Goal: Information Seeking & Learning: Learn about a topic

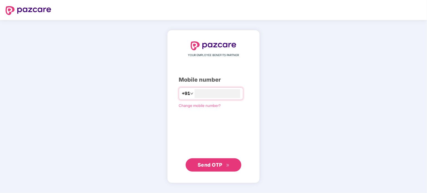
type input "**********"
click at [211, 166] on span "Send OTP" at bounding box center [210, 165] width 25 height 6
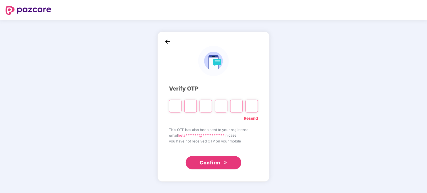
type input "*"
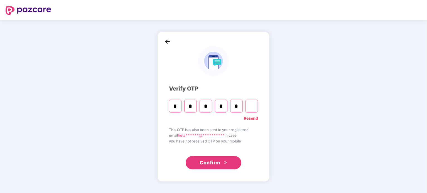
type input "*"
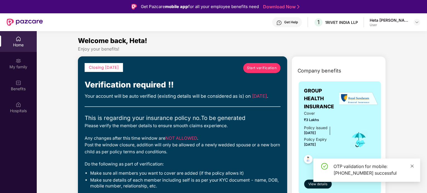
click at [413, 165] on icon "close" at bounding box center [412, 166] width 4 height 4
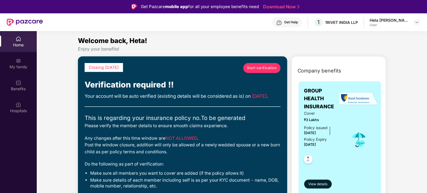
click at [266, 66] on span "Start verification" at bounding box center [262, 68] width 30 height 6
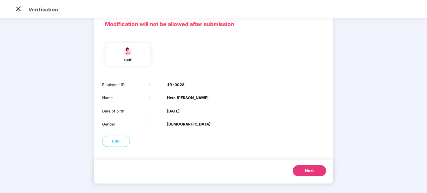
scroll to position [28, 0]
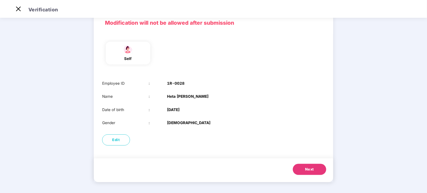
click at [305, 171] on span "Next" at bounding box center [309, 170] width 9 height 6
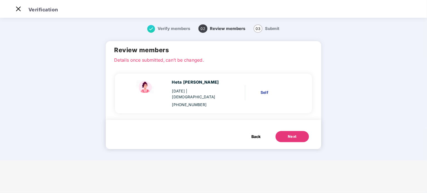
scroll to position [0, 0]
click at [299, 135] on button "Next" at bounding box center [291, 136] width 33 height 11
click at [253, 134] on span "Back" at bounding box center [255, 137] width 9 height 6
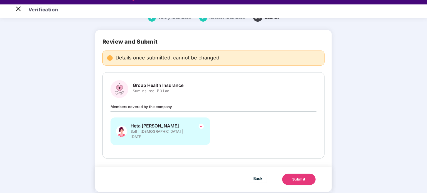
scroll to position [13, 0]
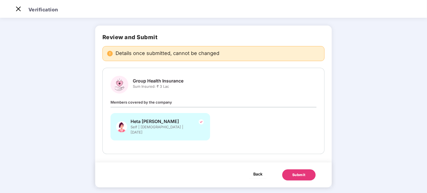
click at [258, 171] on span "Back" at bounding box center [257, 174] width 9 height 7
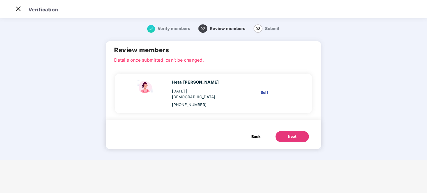
scroll to position [0, 0]
click at [252, 134] on span "Back" at bounding box center [255, 137] width 9 height 6
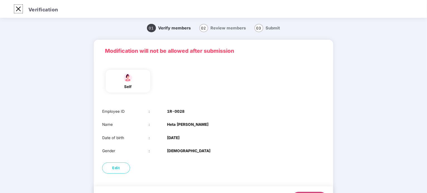
click at [19, 9] on img at bounding box center [18, 8] width 9 height 9
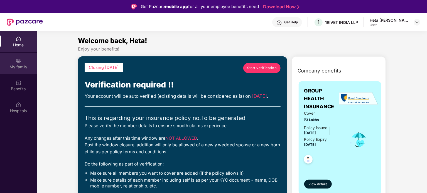
click at [17, 56] on div "My family" at bounding box center [18, 63] width 37 height 21
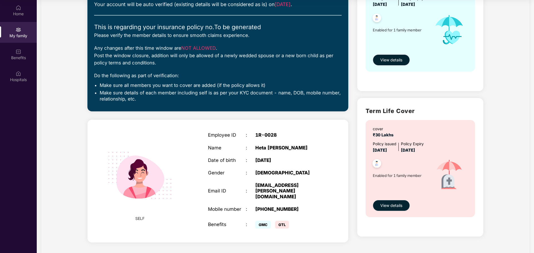
scroll to position [93, 0]
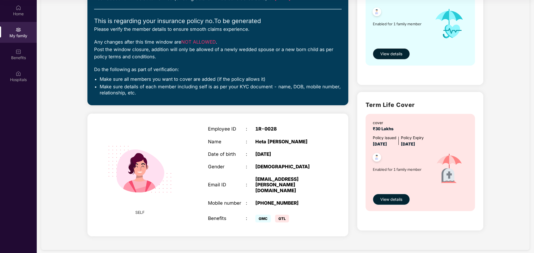
click at [383, 193] on span "View details" at bounding box center [391, 200] width 22 height 6
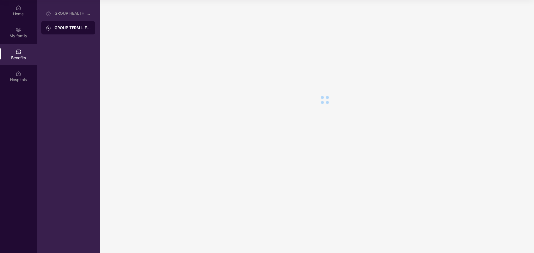
scroll to position [0, 0]
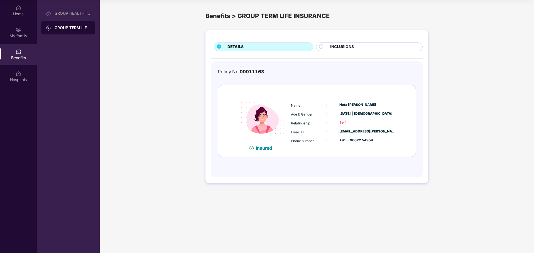
click at [334, 45] on span "INCLUSIONS" at bounding box center [342, 47] width 24 height 6
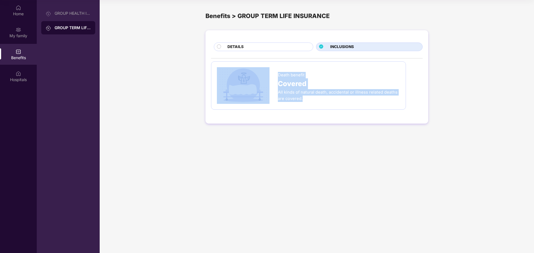
drag, startPoint x: 277, startPoint y: 75, endPoint x: 324, endPoint y: 98, distance: 51.8
click at [324, 98] on div "Death benefit Covered All kinds of natural death, accidental or illness related…" at bounding box center [308, 85] width 183 height 37
click at [324, 98] on div "All kinds of natural death, accidental or illness related deaths are covered." at bounding box center [339, 95] width 122 height 13
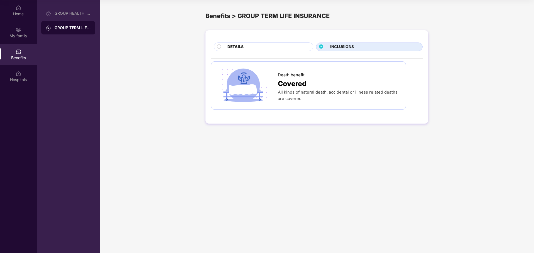
click at [253, 44] on div "DETAILS" at bounding box center [267, 47] width 85 height 7
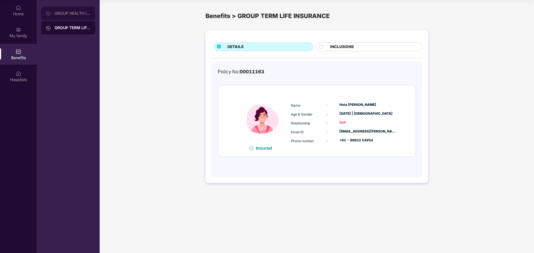
click at [80, 11] on div "GROUP HEALTH INSURANCE" at bounding box center [68, 13] width 54 height 13
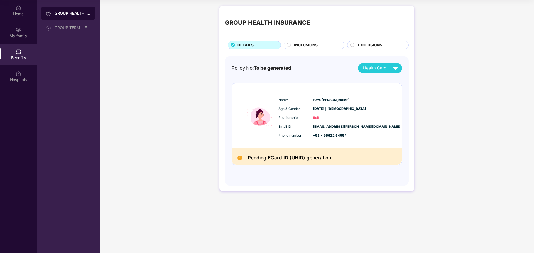
click at [286, 162] on h2 "Pending ECard ID (UHID) generation" at bounding box center [289, 158] width 83 height 8
click at [395, 67] on img at bounding box center [395, 68] width 10 height 10
click at [324, 47] on div "INCLUSIONS" at bounding box center [316, 45] width 50 height 7
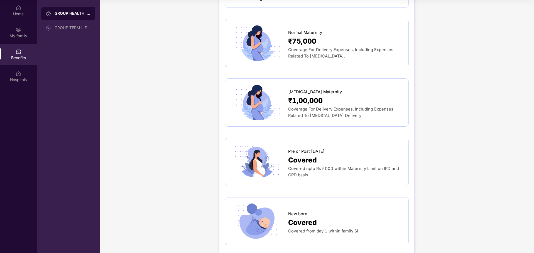
scroll to position [705, 0]
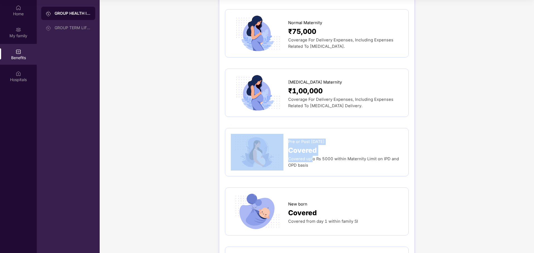
drag, startPoint x: 310, startPoint y: 150, endPoint x: 277, endPoint y: 132, distance: 37.1
click at [277, 134] on div "Pre or Post [DATE] Covered Covered upto Rs 5000 within Maternity Limit on IPD a…" at bounding box center [317, 152] width 172 height 37
drag, startPoint x: 311, startPoint y: 154, endPoint x: 287, endPoint y: 131, distance: 32.9
click at [287, 134] on div "Pre or Post [DATE] Covered Covered upto Rs 5000 within Maternity Limit on IPD a…" at bounding box center [317, 152] width 172 height 37
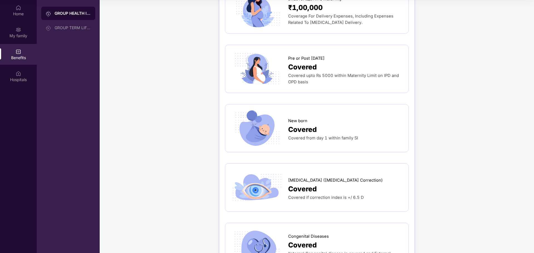
scroll to position [817, 0]
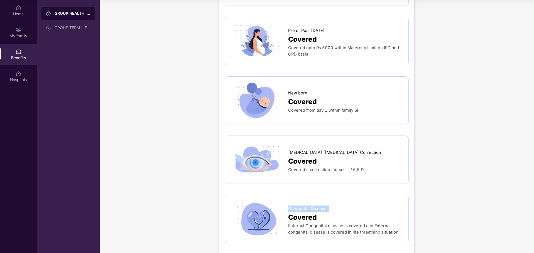
drag, startPoint x: 289, startPoint y: 198, endPoint x: 327, endPoint y: 197, distance: 38.1
click at [327, 193] on span "Congenital Diseases" at bounding box center [308, 209] width 41 height 6
copy span "Congenital Diseases"
click at [261, 170] on div "[MEDICAL_DATA] ([MEDICAL_DATA] Correction) Covered Covered if correction index …" at bounding box center [317, 160] width 184 height 48
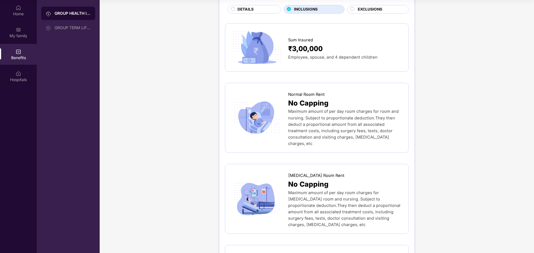
scroll to position [0, 0]
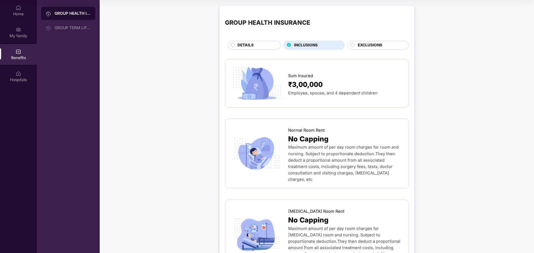
click at [378, 44] on span "EXCLUSIONS" at bounding box center [370, 45] width 24 height 6
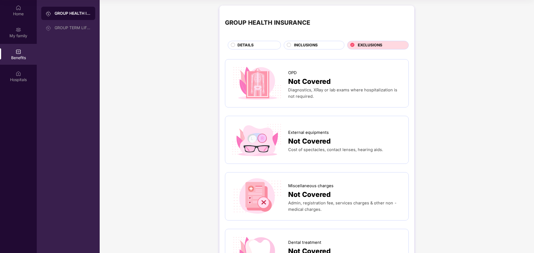
click at [252, 43] on span "DETAILS" at bounding box center [245, 45] width 16 height 6
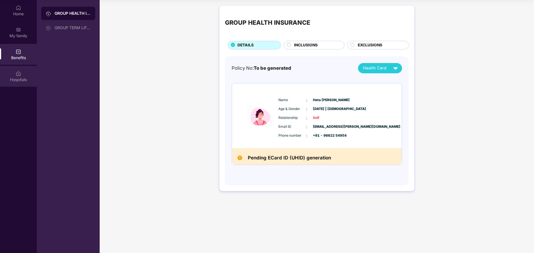
click at [22, 80] on div "Hospitals" at bounding box center [18, 80] width 37 height 6
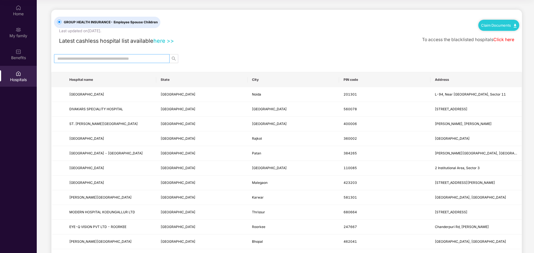
click at [120, 55] on span at bounding box center [111, 58] width 115 height 9
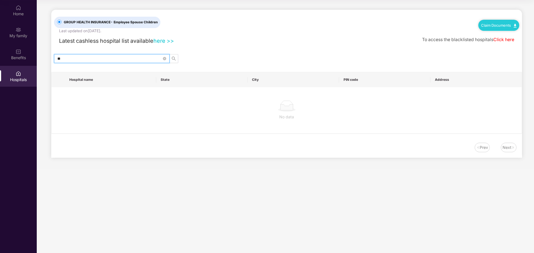
type input "*"
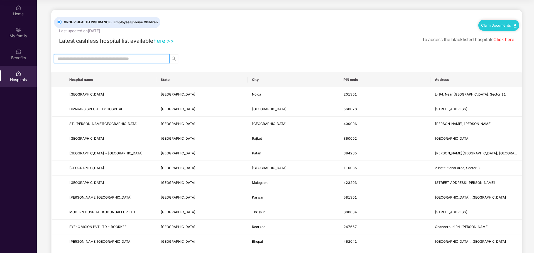
click at [119, 59] on input "text" at bounding box center [109, 59] width 104 height 6
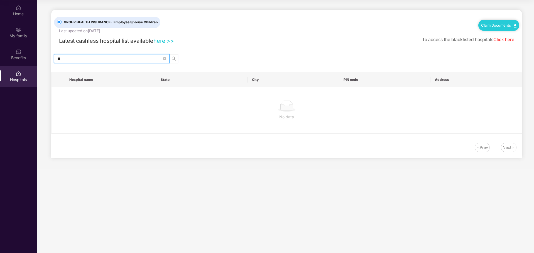
type input "*"
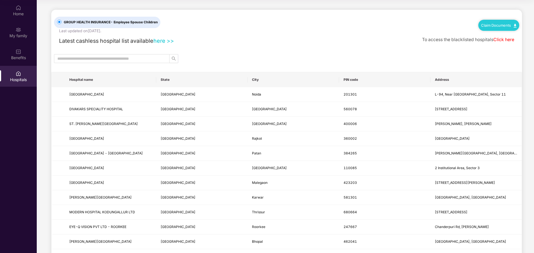
drag, startPoint x: 115, startPoint y: 21, endPoint x: 161, endPoint y: 22, distance: 46.2
click at [160, 22] on span "GROUP HEALTH INSURANCE - Employee Spouse Children" at bounding box center [110, 22] width 98 height 5
click at [225, 21] on div "GROUP HEALTH INSURANCE - Employee Spouse Children Last updated on [DATE] . Clai…" at bounding box center [286, 22] width 465 height 24
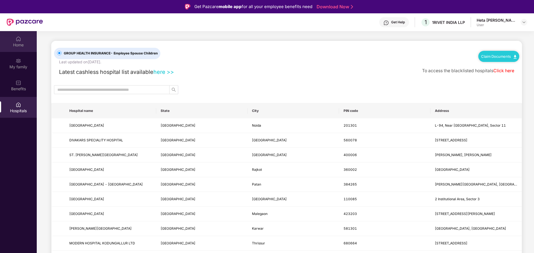
click at [16, 47] on div "Home" at bounding box center [18, 45] width 37 height 6
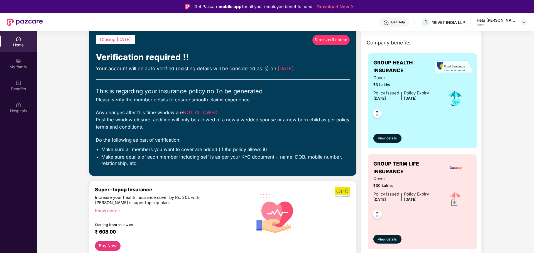
scroll to position [28, 0]
click at [393, 193] on span "View details" at bounding box center [387, 240] width 19 height 5
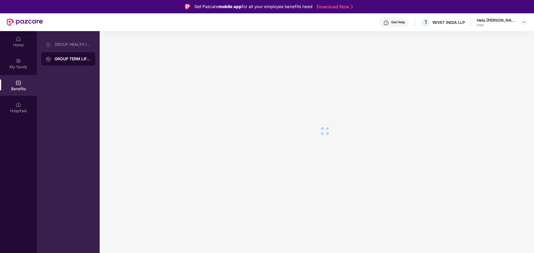
scroll to position [0, 0]
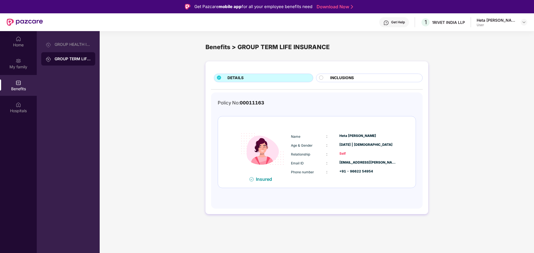
click at [339, 79] on span "INCLUSIONS" at bounding box center [342, 78] width 24 height 6
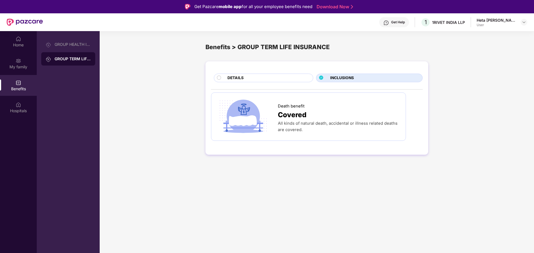
click at [276, 81] on div "DETAILS" at bounding box center [267, 78] width 85 height 7
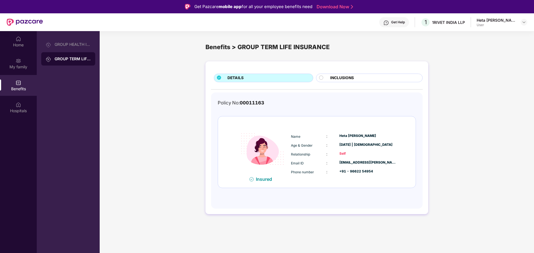
click at [21, 86] on div "Benefits" at bounding box center [18, 85] width 37 height 21
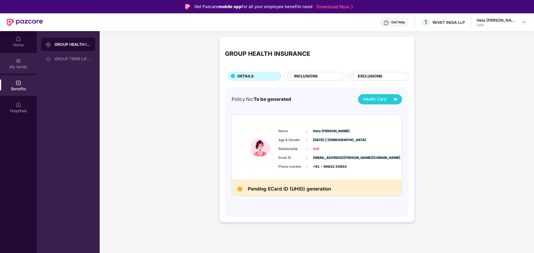
click at [19, 65] on div "My family" at bounding box center [18, 67] width 37 height 6
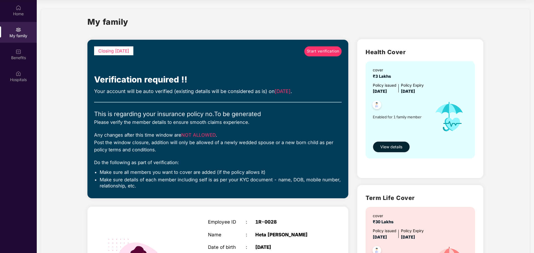
click at [317, 48] on link "Start verification" at bounding box center [322, 51] width 37 height 10
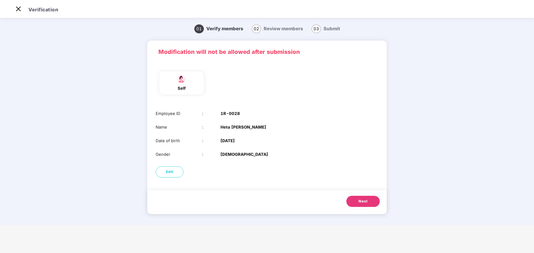
scroll to position [13, 0]
click at [360, 193] on span "Next" at bounding box center [362, 202] width 9 height 6
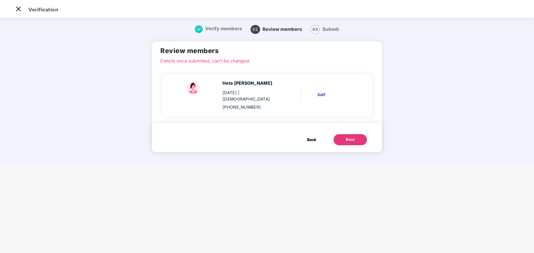
click at [346, 137] on div "Next" at bounding box center [350, 140] width 9 height 6
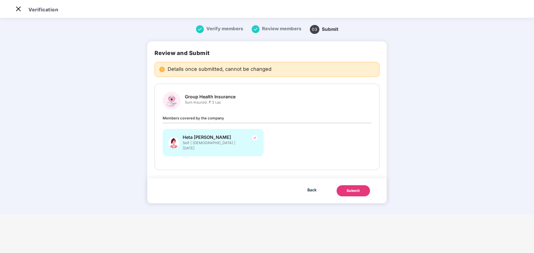
scroll to position [0, 0]
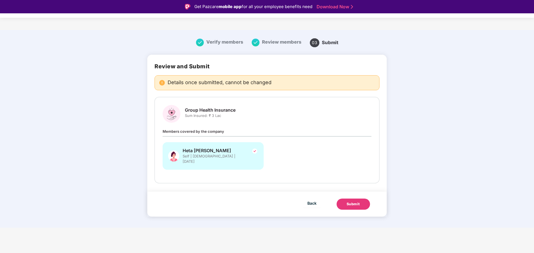
click at [353, 193] on button "Submit" at bounding box center [352, 204] width 33 height 11
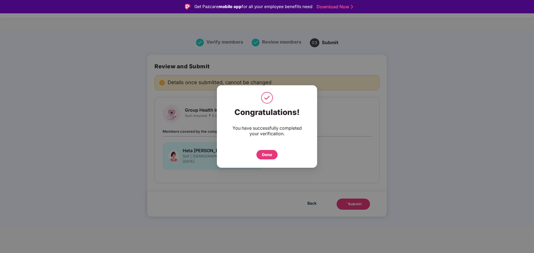
click at [273, 155] on div "Done" at bounding box center [266, 154] width 21 height 9
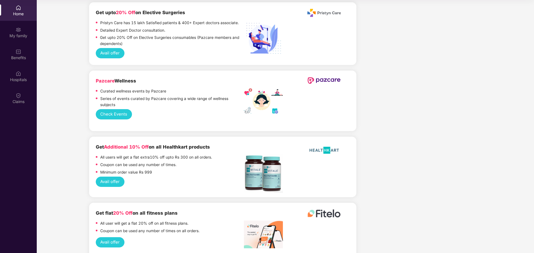
scroll to position [590, 0]
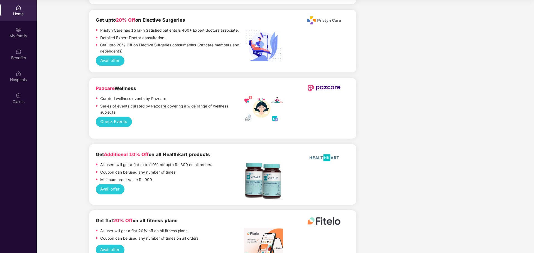
click at [108, 184] on button "Avail offer" at bounding box center [110, 189] width 29 height 10
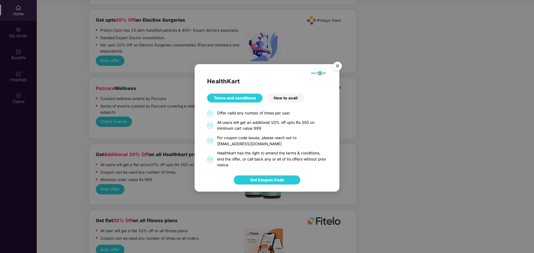
click at [167, 167] on div "HealthKart Terms and conditions How to avail 01 Offer valid any number of times…" at bounding box center [267, 126] width 534 height 253
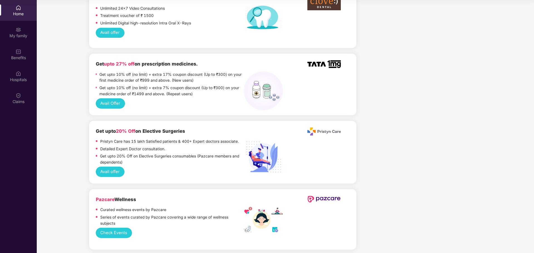
scroll to position [423, 0]
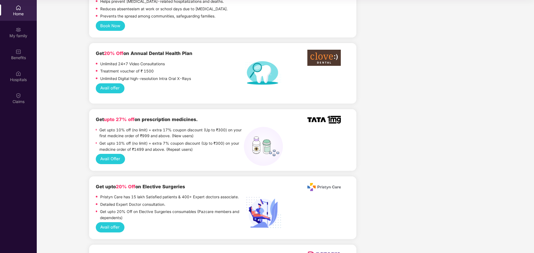
click at [112, 154] on button "Avail Offer" at bounding box center [110, 159] width 29 height 10
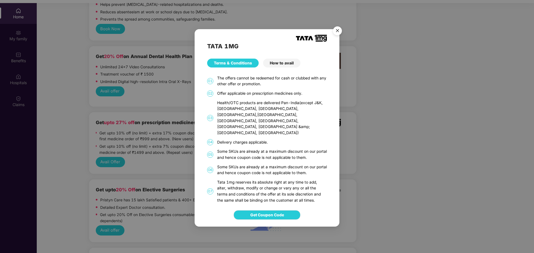
scroll to position [31, 0]
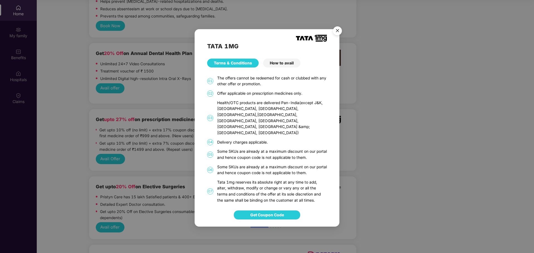
click at [288, 67] on div "How to avail" at bounding box center [281, 63] width 37 height 9
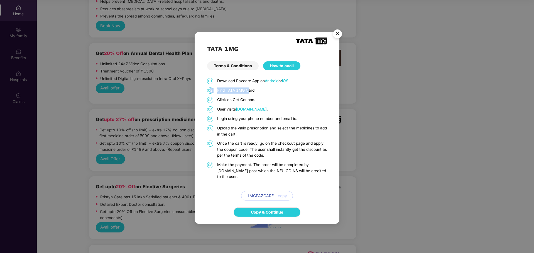
drag, startPoint x: 211, startPoint y: 95, endPoint x: 249, endPoint y: 95, distance: 38.1
click at [249, 94] on div "02 Find TATA 1MG Card." at bounding box center [267, 91] width 120 height 6
click at [260, 94] on p "Find TATA 1MG Card." at bounding box center [272, 91] width 110 height 6
drag, startPoint x: 216, startPoint y: 102, endPoint x: 251, endPoint y: 103, distance: 34.2
click at [251, 103] on div "03 Click on Get Coupon." at bounding box center [267, 100] width 120 height 6
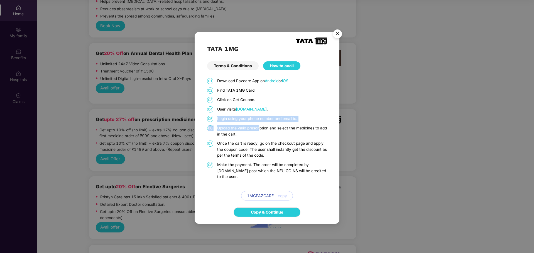
drag, startPoint x: 218, startPoint y: 122, endPoint x: 260, endPoint y: 141, distance: 46.8
click at [262, 128] on div "01 Download Pazcare App on Android or iOS . 02 Find TATA 1MG Card. 03 Click on …" at bounding box center [267, 139] width 120 height 123
click at [285, 193] on span "copy" at bounding box center [282, 196] width 9 height 6
click at [336, 36] on img "Close" at bounding box center [337, 35] width 16 height 16
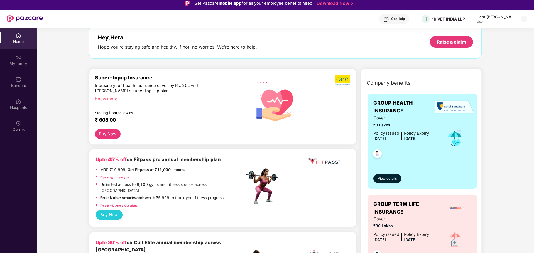
scroll to position [28, 0]
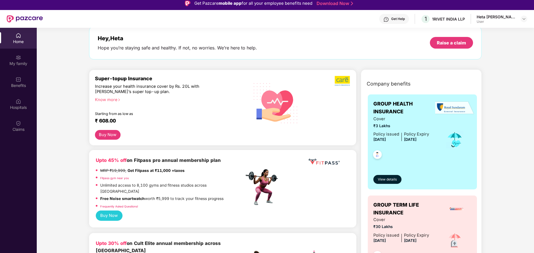
click at [106, 101] on div "Know more" at bounding box center [168, 99] width 146 height 4
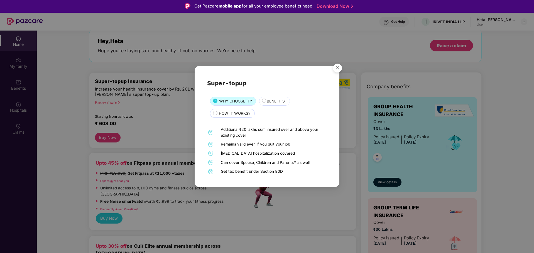
scroll to position [0, 0]
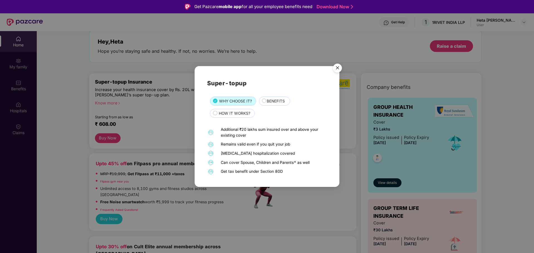
click at [281, 103] on span "BENEFITS" at bounding box center [276, 101] width 18 height 6
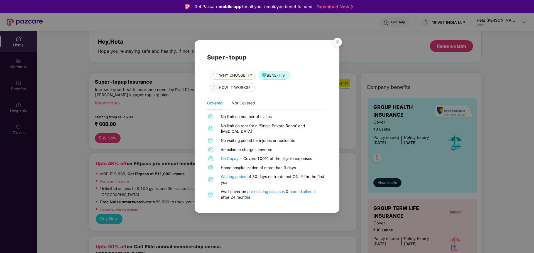
click at [243, 91] on span "HOW IT WORKS?" at bounding box center [234, 88] width 31 height 6
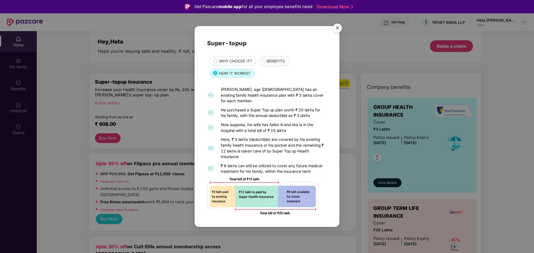
click at [260, 63] on div "BENEFITS" at bounding box center [274, 61] width 31 height 9
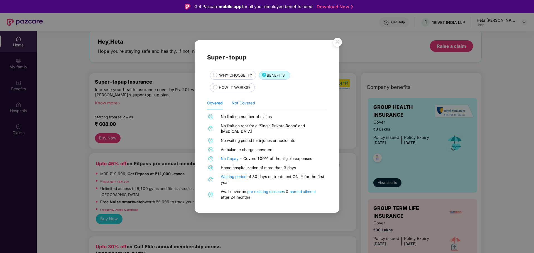
click at [243, 104] on div "Not Covered" at bounding box center [242, 103] width 23 height 6
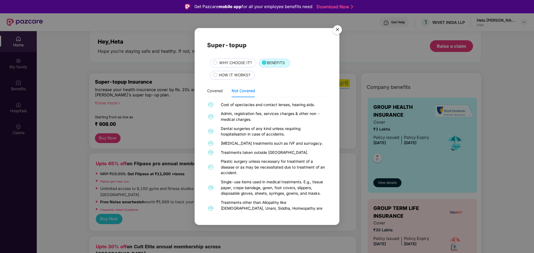
scroll to position [22, 0]
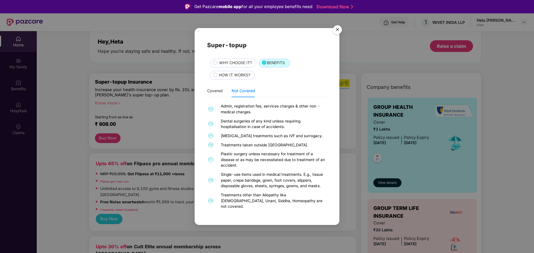
click at [231, 77] on span "HOW IT WORKS?" at bounding box center [234, 75] width 31 height 6
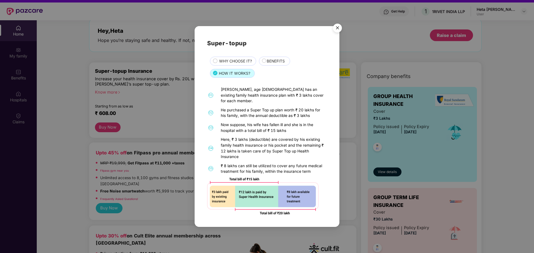
scroll to position [0, 0]
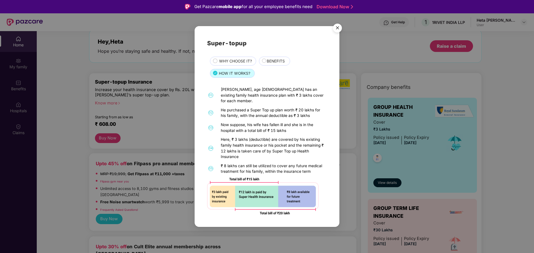
click at [339, 29] on img "Close" at bounding box center [337, 29] width 16 height 16
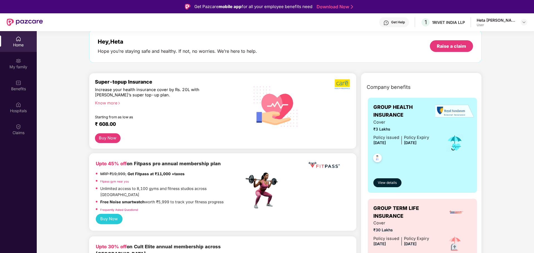
click at [111, 105] on div "Know more" at bounding box center [168, 103] width 146 height 4
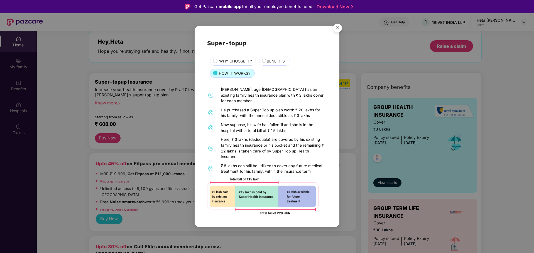
click at [339, 33] on img "Close" at bounding box center [337, 29] width 16 height 16
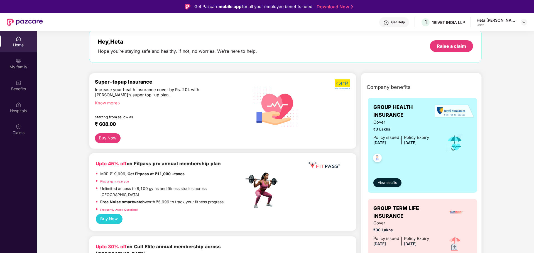
click at [110, 139] on button "Buy Now" at bounding box center [108, 139] width 26 height 10
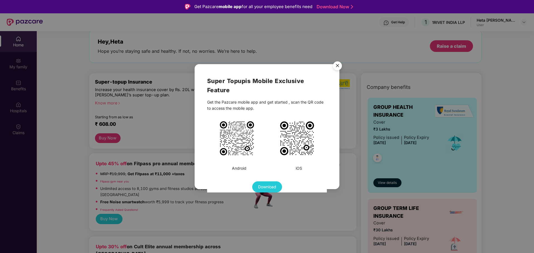
scroll to position [31, 0]
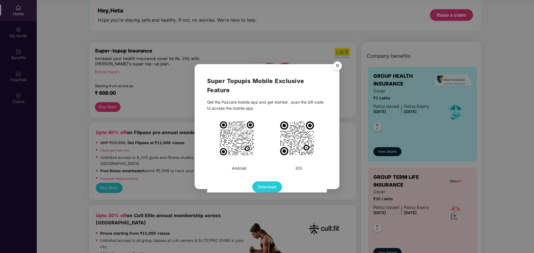
click at [337, 68] on img "Close" at bounding box center [337, 67] width 16 height 16
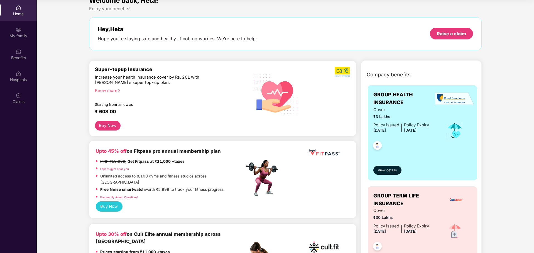
scroll to position [0, 0]
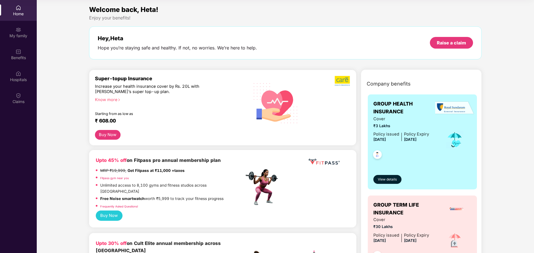
click at [113, 101] on div "Know more" at bounding box center [168, 99] width 146 height 4
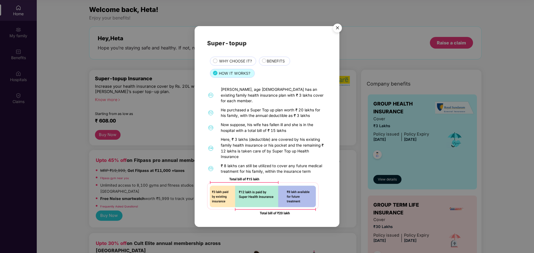
click at [228, 65] on span "WHY CHOOSE IT?" at bounding box center [235, 61] width 33 height 6
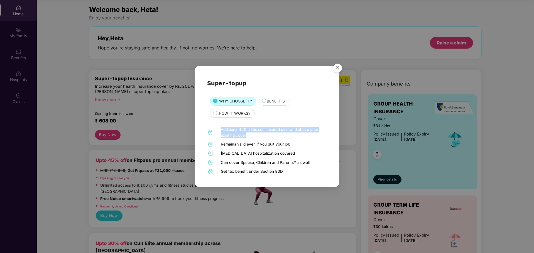
drag, startPoint x: 220, startPoint y: 130, endPoint x: 317, endPoint y: 134, distance: 97.8
click at [317, 134] on div "01 Additional ₹20 lakhs sum insured over and above your existing cover" at bounding box center [267, 132] width 120 height 11
drag, startPoint x: 229, startPoint y: 164, endPoint x: 294, endPoint y: 164, distance: 64.5
click at [294, 164] on div "Can cover Spouse, Children and Parents* as well" at bounding box center [273, 163] width 105 height 6
click at [292, 173] on div "Get tax benefit under Section 80D" at bounding box center [273, 172] width 105 height 6
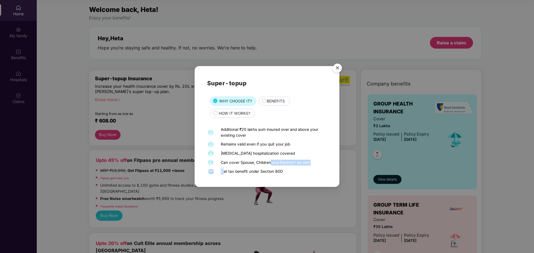
drag, startPoint x: 223, startPoint y: 170, endPoint x: 297, endPoint y: 160, distance: 74.4
click at [293, 162] on div "01 Additional ₹20 lakhs sum insured over and above your existing cover 02 Remai…" at bounding box center [267, 151] width 120 height 48
click at [337, 67] on img "Close" at bounding box center [337, 69] width 16 height 16
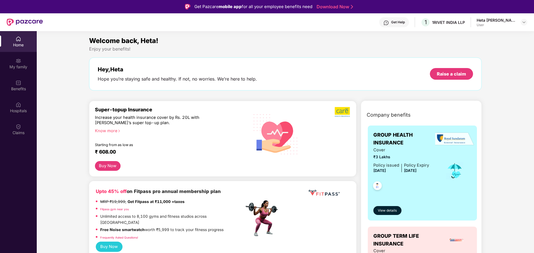
click at [296, 43] on div "Welcome back, Heta!" at bounding box center [285, 41] width 393 height 11
click at [524, 23] on img at bounding box center [523, 22] width 4 height 4
click at [16, 67] on div "My family" at bounding box center [18, 67] width 37 height 6
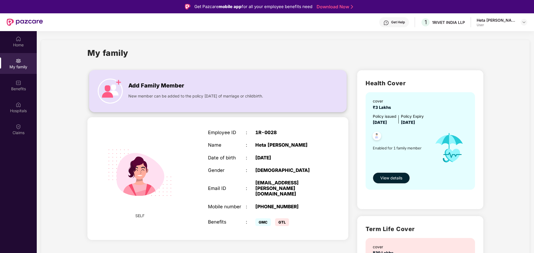
click at [110, 90] on img at bounding box center [110, 91] width 25 height 25
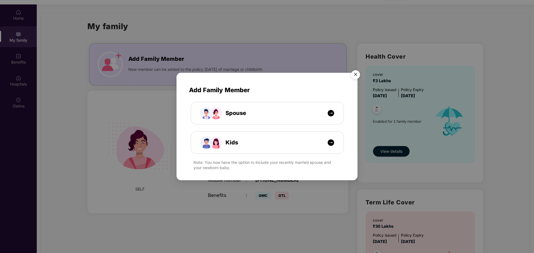
scroll to position [31, 0]
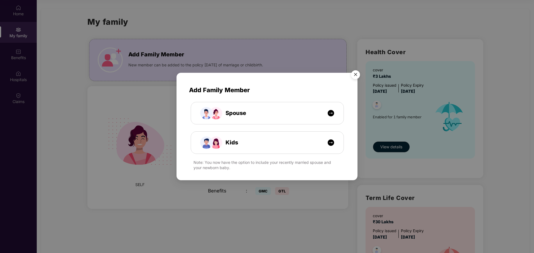
click at [357, 75] on img "Close" at bounding box center [356, 76] width 16 height 16
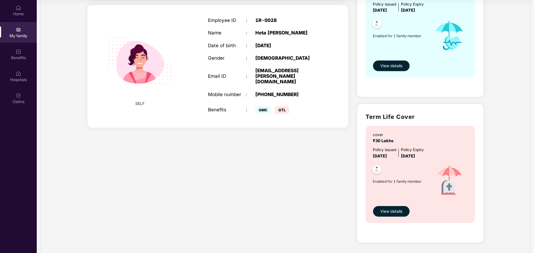
scroll to position [83, 0]
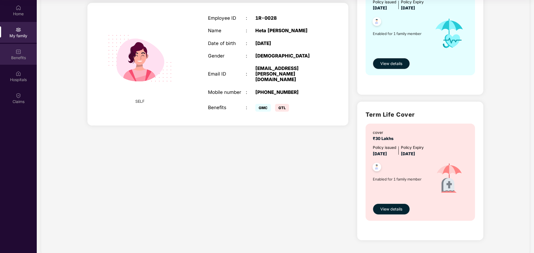
click at [16, 56] on div "Benefits" at bounding box center [18, 58] width 37 height 6
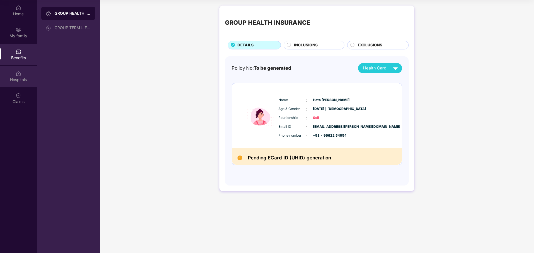
click at [23, 80] on div "Hospitals" at bounding box center [18, 80] width 37 height 6
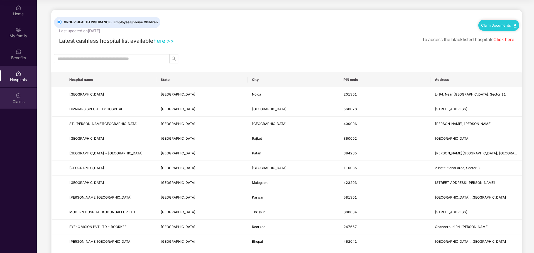
click at [19, 98] on img at bounding box center [19, 96] width 6 height 6
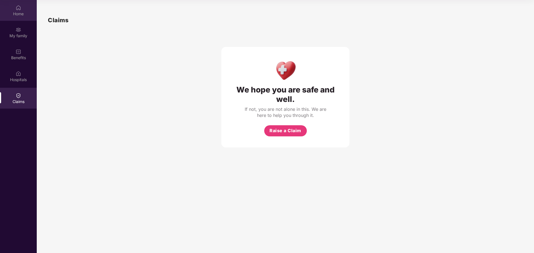
click at [17, 9] on img at bounding box center [19, 8] width 6 height 6
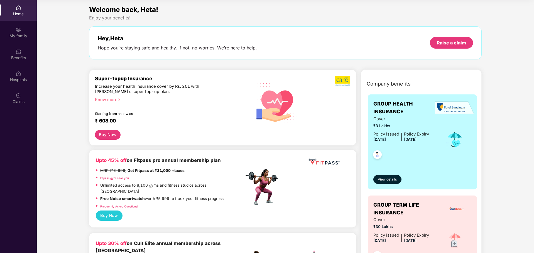
click at [17, 3] on div "Home" at bounding box center [18, 10] width 37 height 21
